Goal: Task Accomplishment & Management: Manage account settings

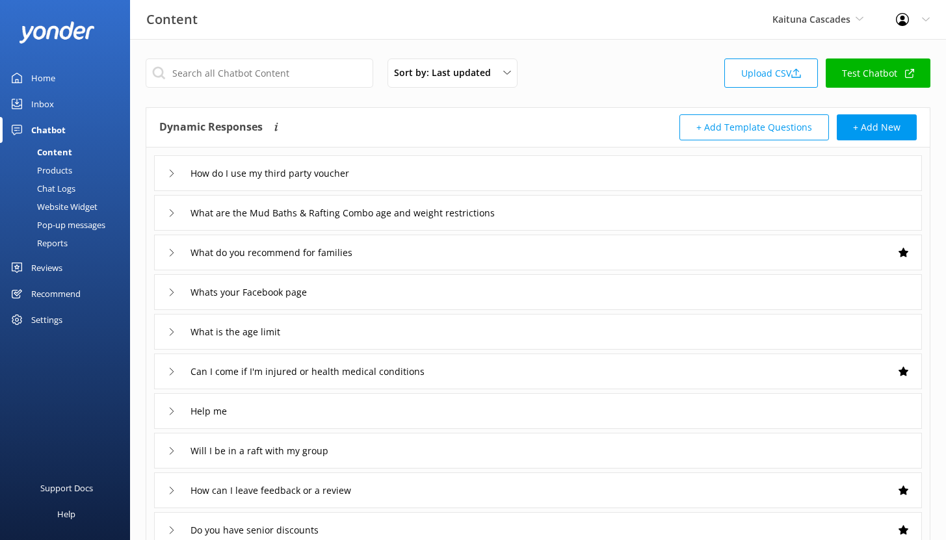
click at [36, 294] on div "Recommend" at bounding box center [55, 294] width 49 height 26
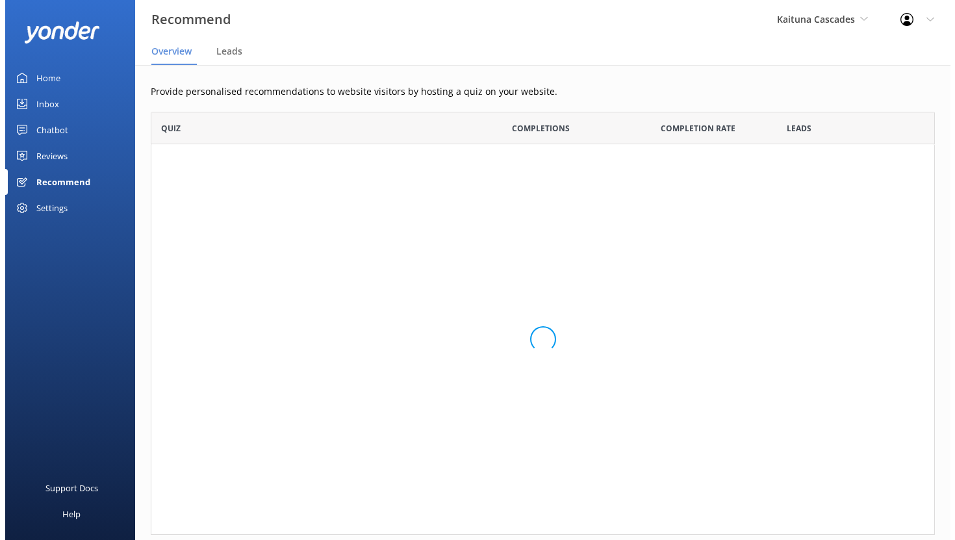
scroll to position [413, 775]
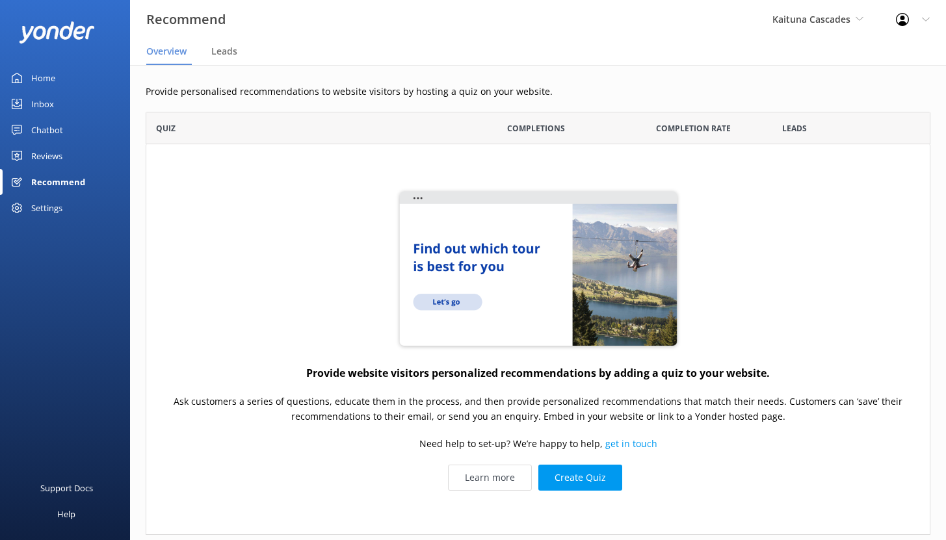
click at [58, 70] on link "Home" at bounding box center [65, 78] width 130 height 26
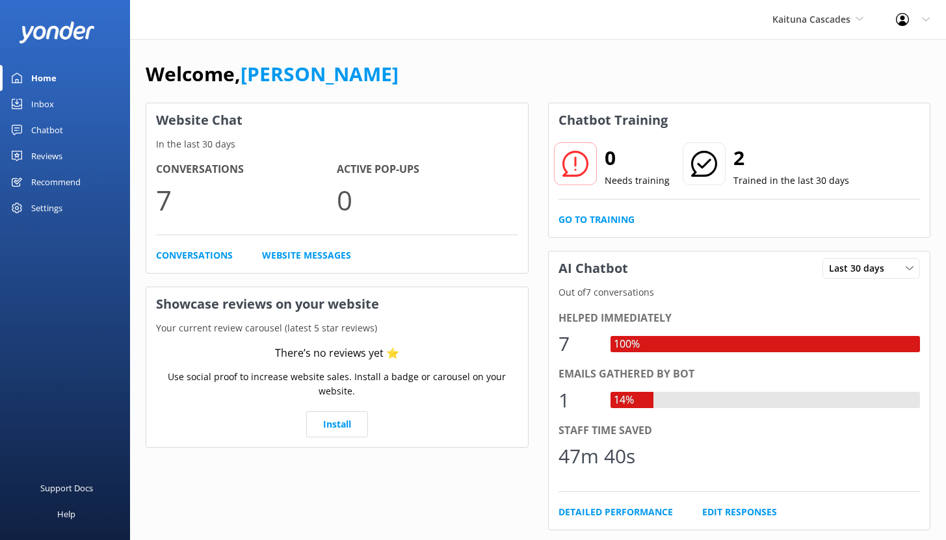
click at [43, 105] on div "Inbox" at bounding box center [42, 104] width 23 height 26
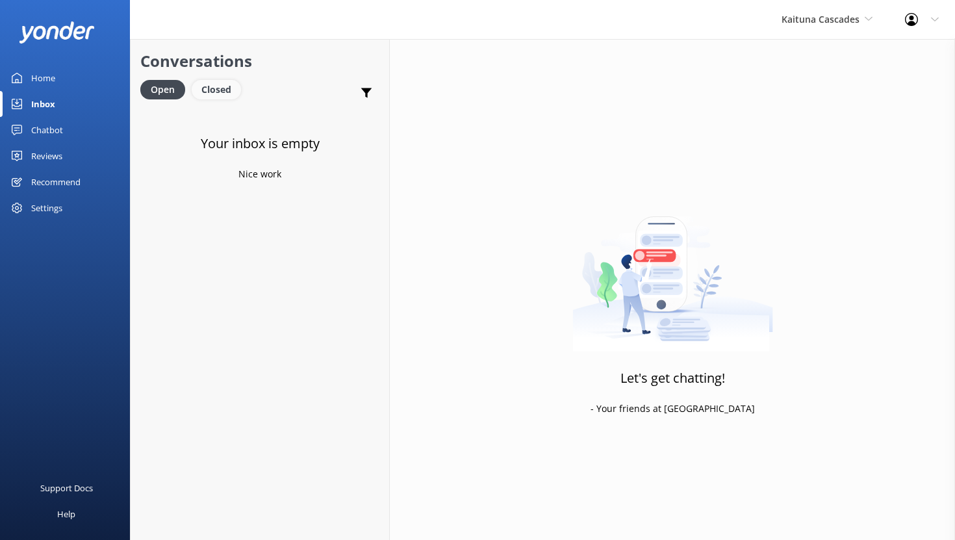
click at [224, 90] on div "Closed" at bounding box center [216, 89] width 49 height 19
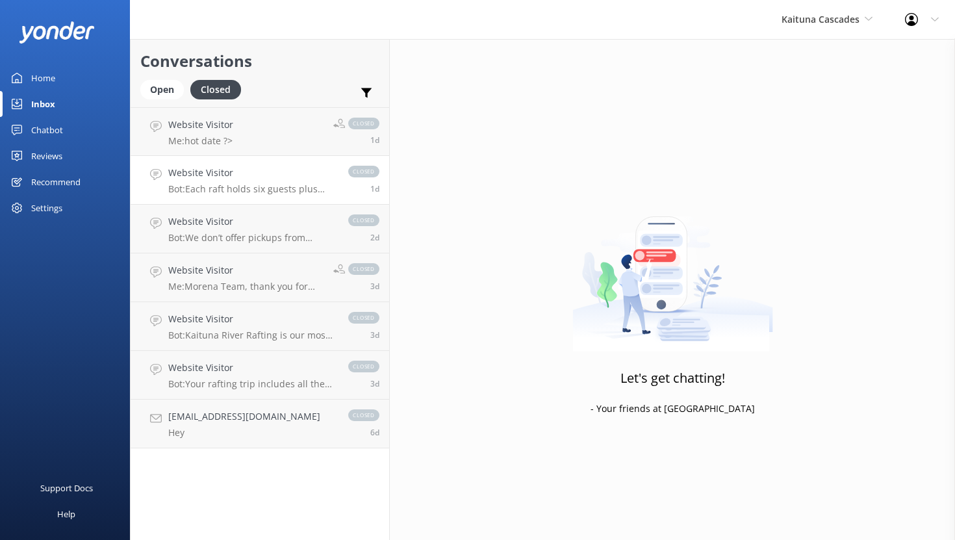
click at [278, 169] on h4 "Website Visitor" at bounding box center [251, 173] width 167 height 14
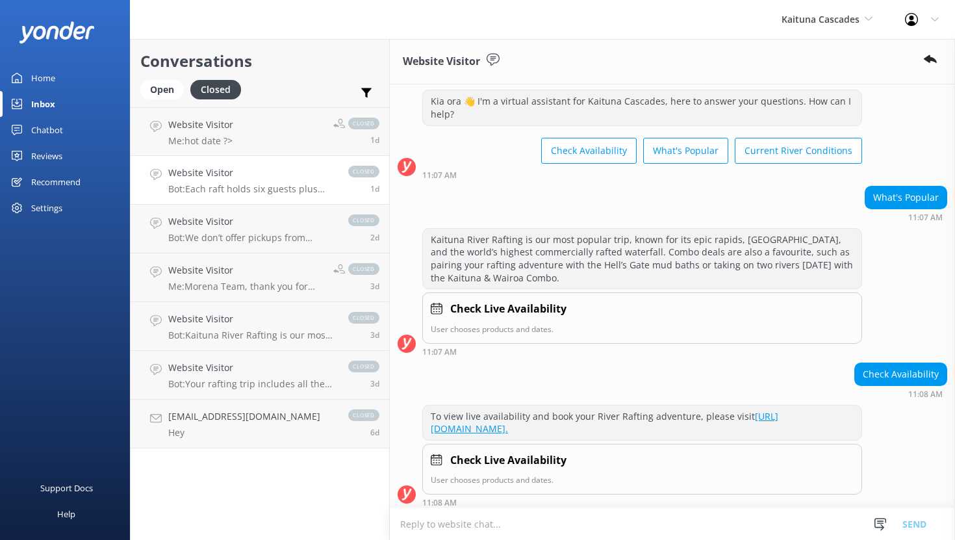
scroll to position [146, 0]
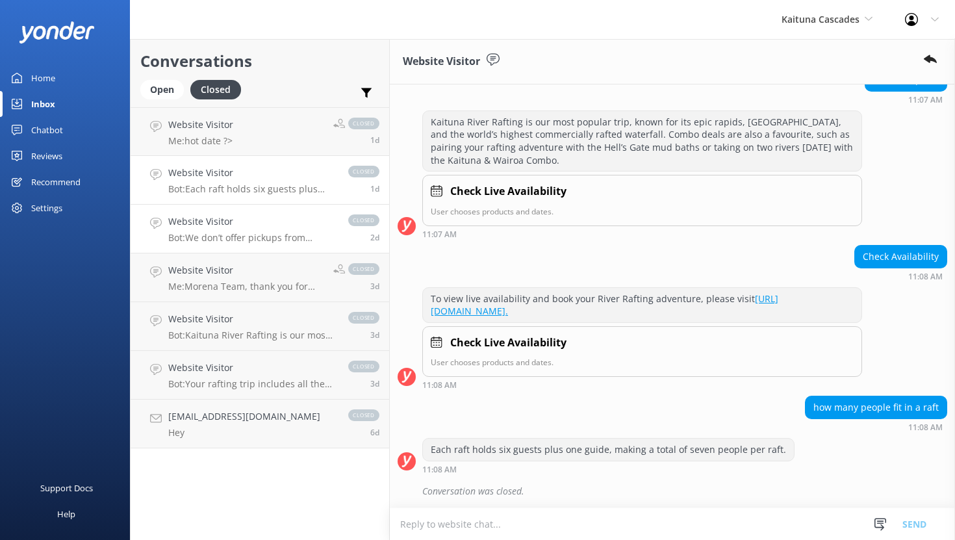
click at [261, 215] on h4 "Website Visitor" at bounding box center [251, 221] width 167 height 14
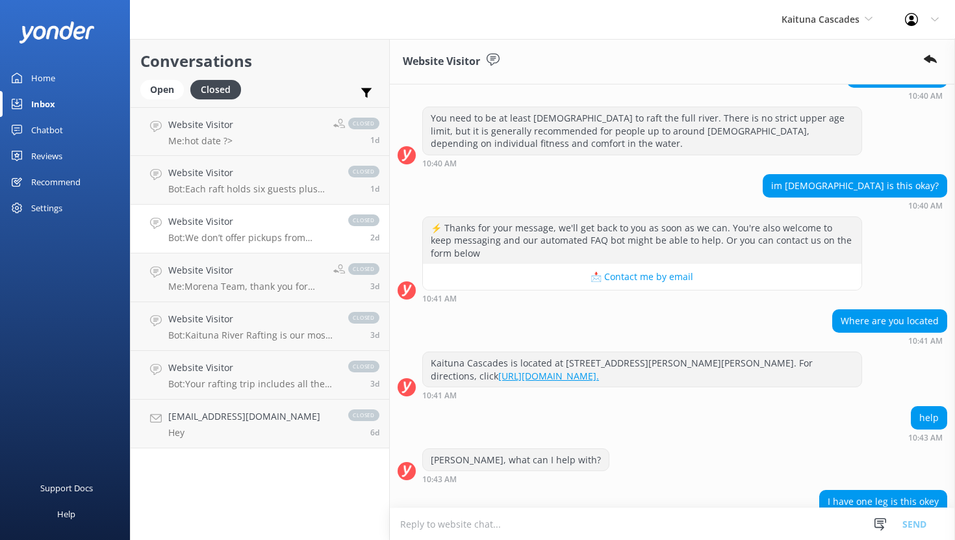
scroll to position [1537, 0]
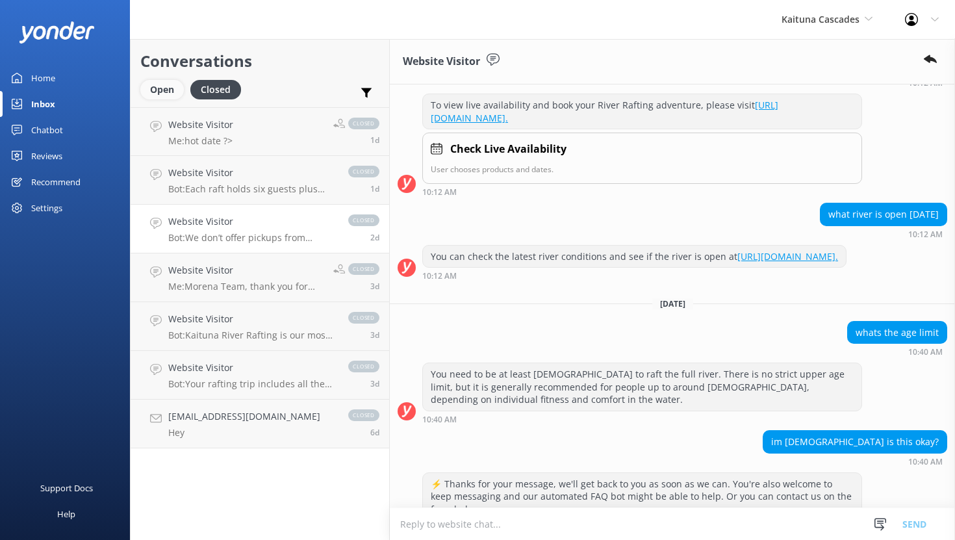
click at [159, 92] on div "Open" at bounding box center [162, 89] width 44 height 19
